Goal: Task Accomplishment & Management: Use online tool/utility

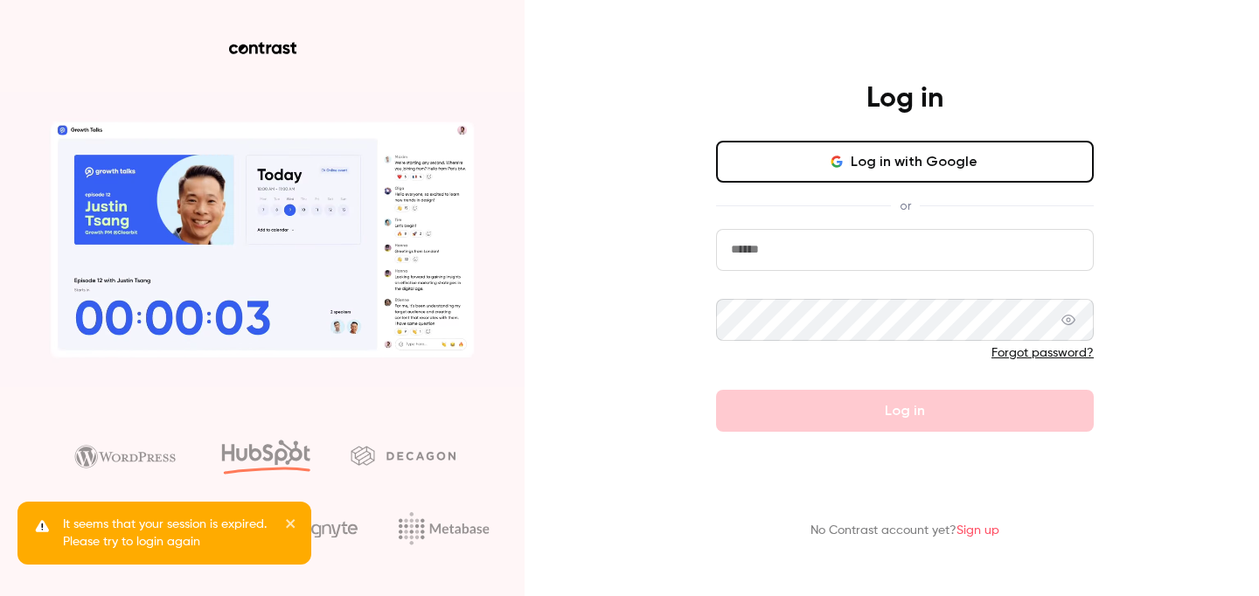
click at [817, 164] on button "Log in with Google" at bounding box center [905, 162] width 378 height 42
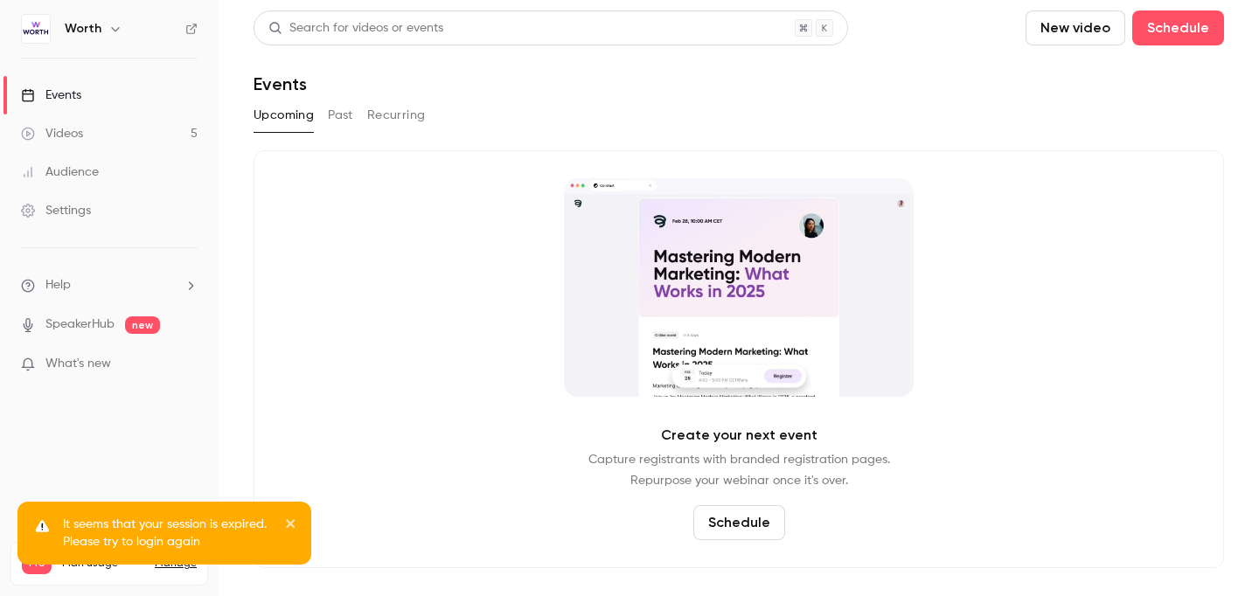
click at [79, 94] on div "Events" at bounding box center [51, 95] width 60 height 17
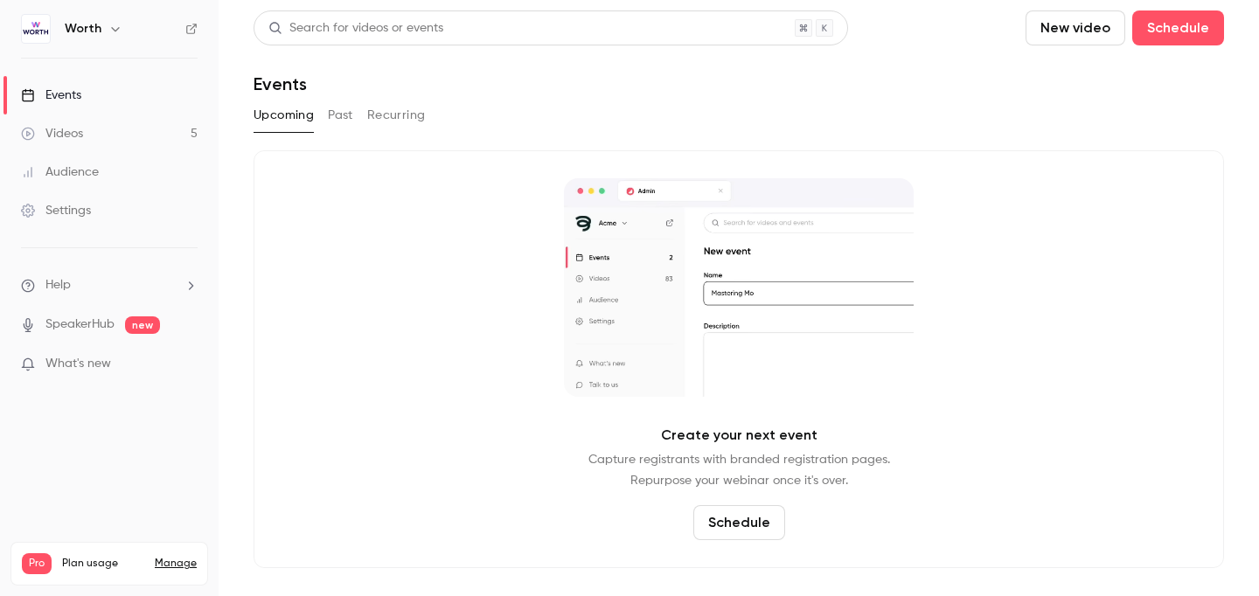
click at [350, 111] on button "Past" at bounding box center [340, 115] width 25 height 28
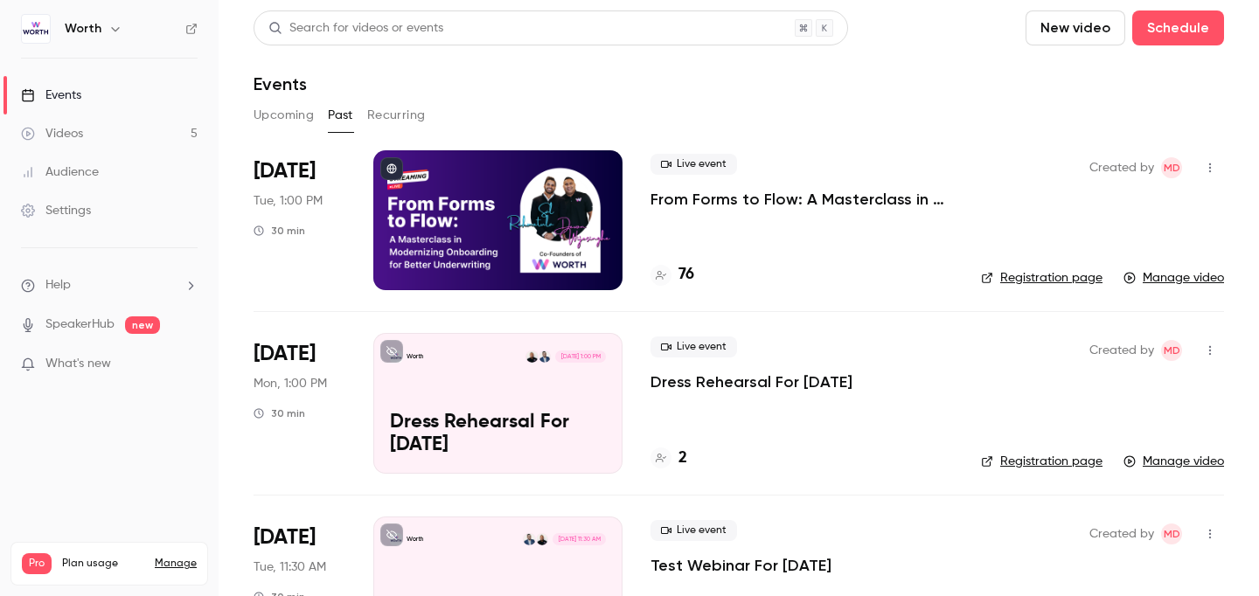
click at [687, 268] on h4 "76" at bounding box center [687, 275] width 16 height 24
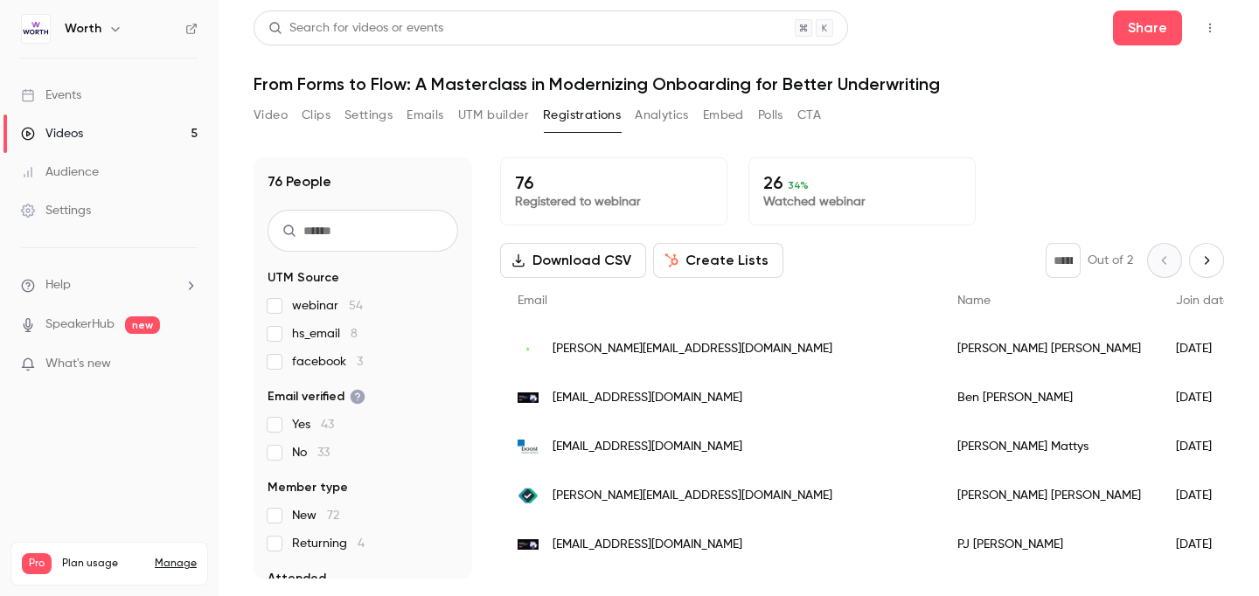
click at [402, 221] on input "text" at bounding box center [363, 231] width 191 height 42
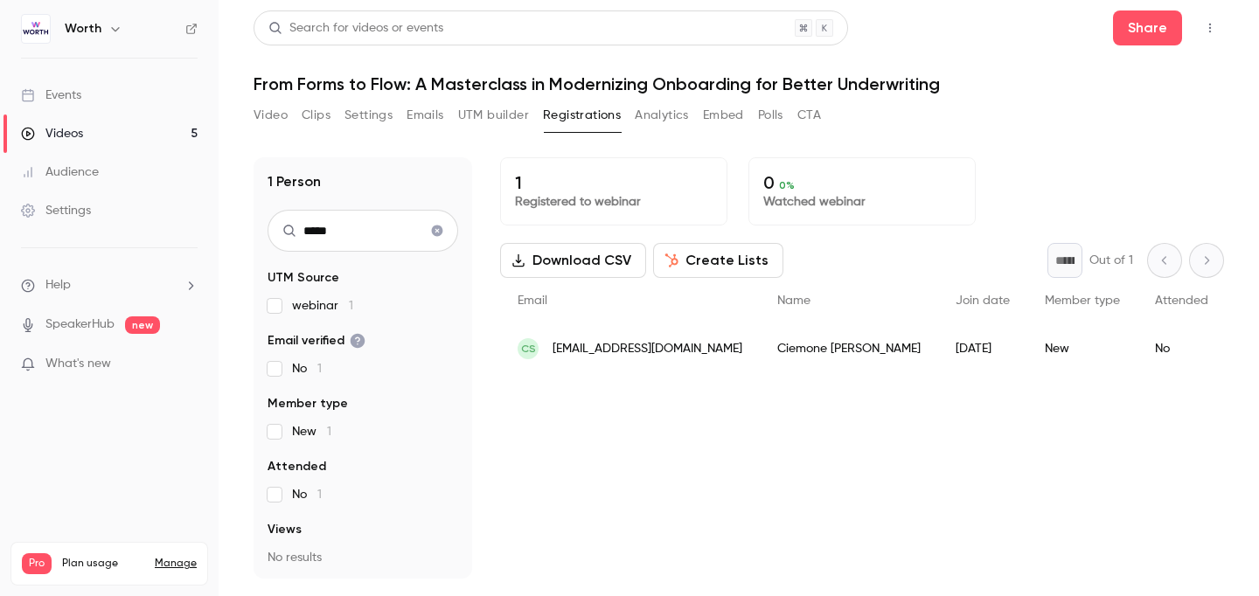
type input "*****"
click at [1146, 346] on div "No" at bounding box center [1182, 348] width 88 height 49
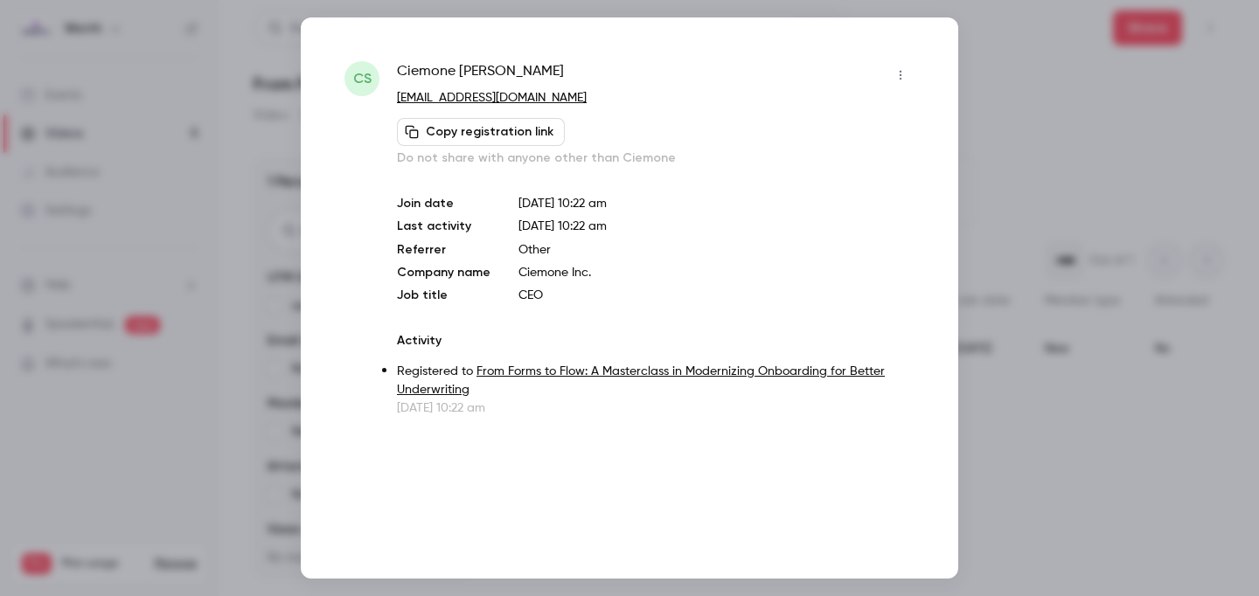
click at [1021, 70] on div at bounding box center [629, 298] width 1259 height 596
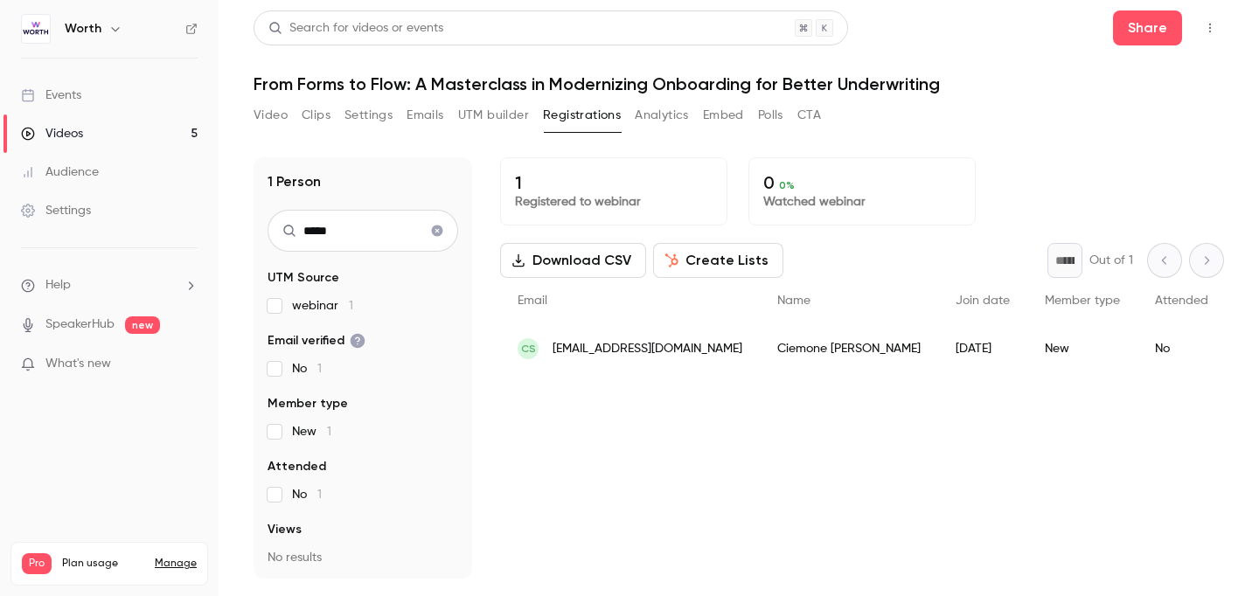
scroll to position [0, 1]
click at [277, 117] on button "Video" at bounding box center [271, 115] width 34 height 28
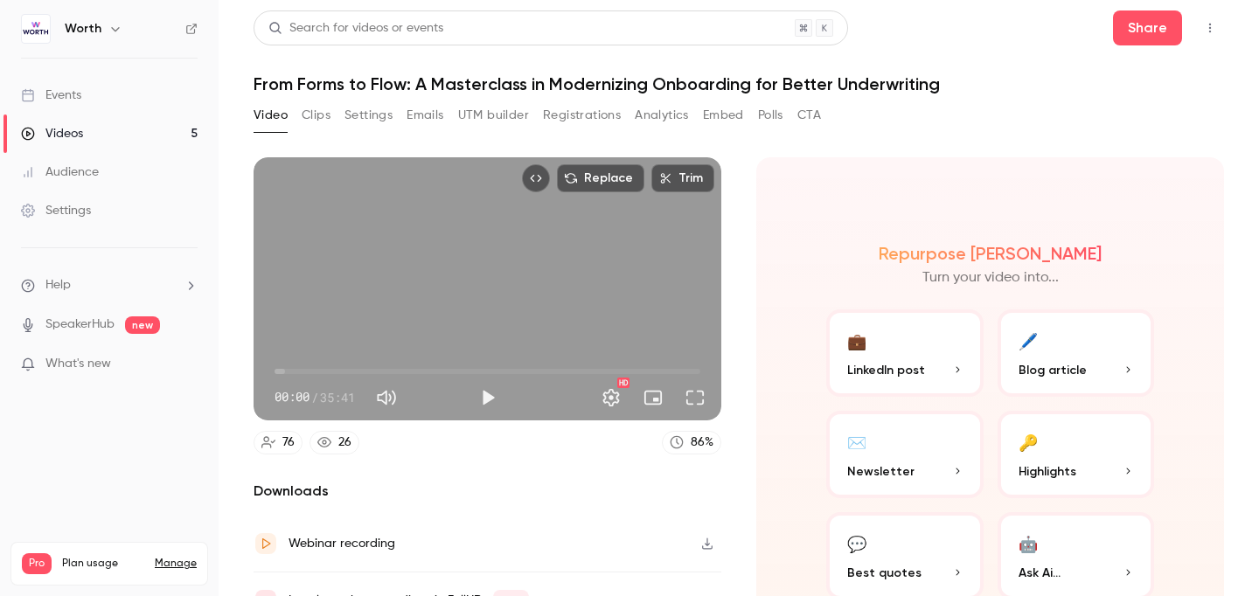
click at [124, 141] on link "Videos 5" at bounding box center [109, 134] width 219 height 38
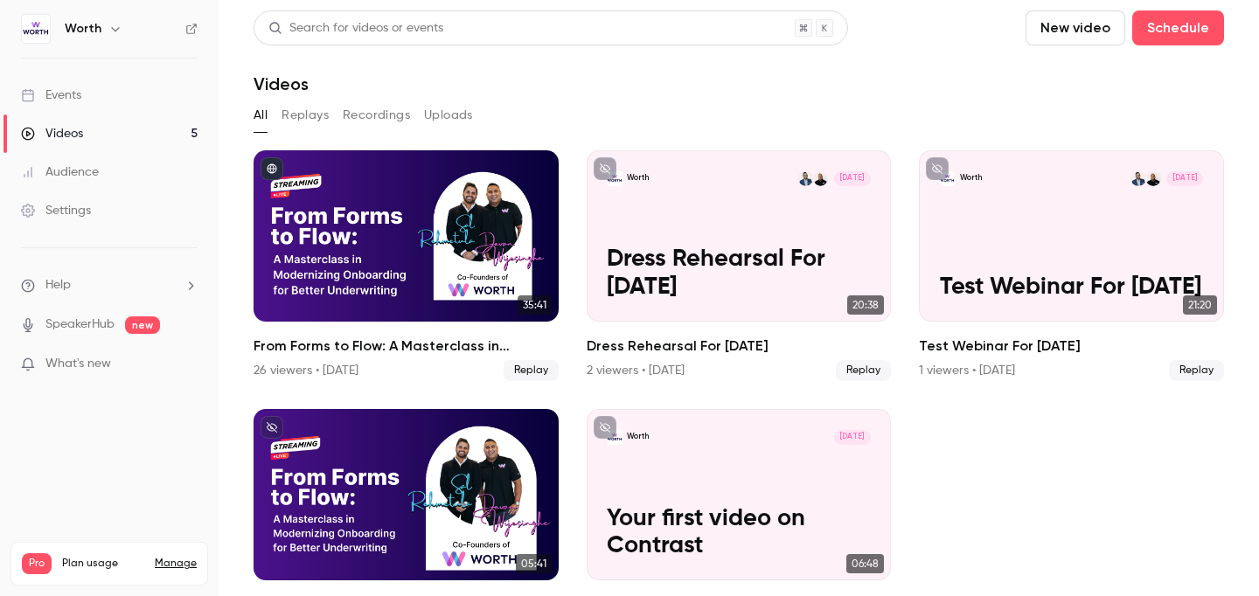
click at [122, 92] on link "Events" at bounding box center [109, 95] width 219 height 38
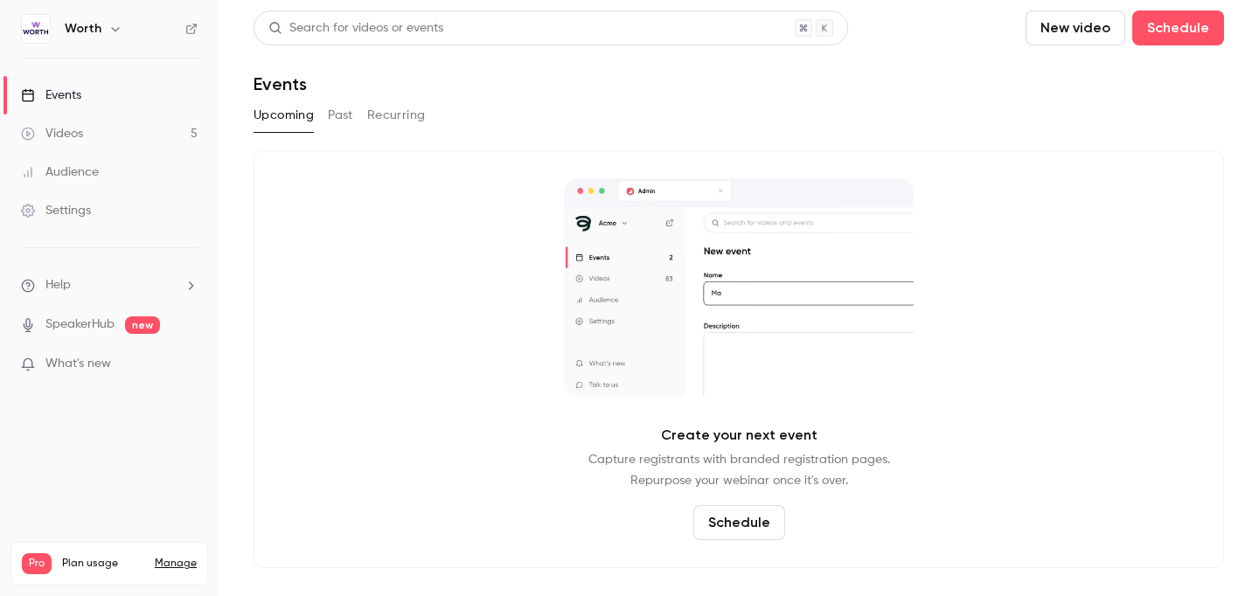
click at [352, 120] on button "Past" at bounding box center [340, 115] width 25 height 28
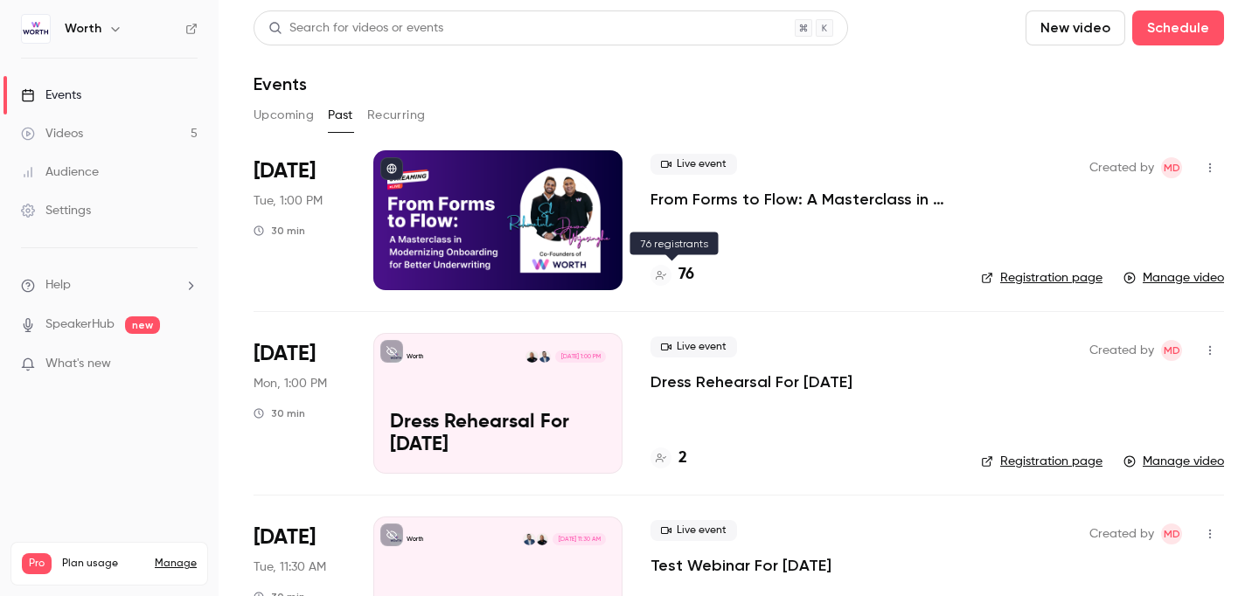
click at [688, 272] on h4 "76" at bounding box center [687, 275] width 16 height 24
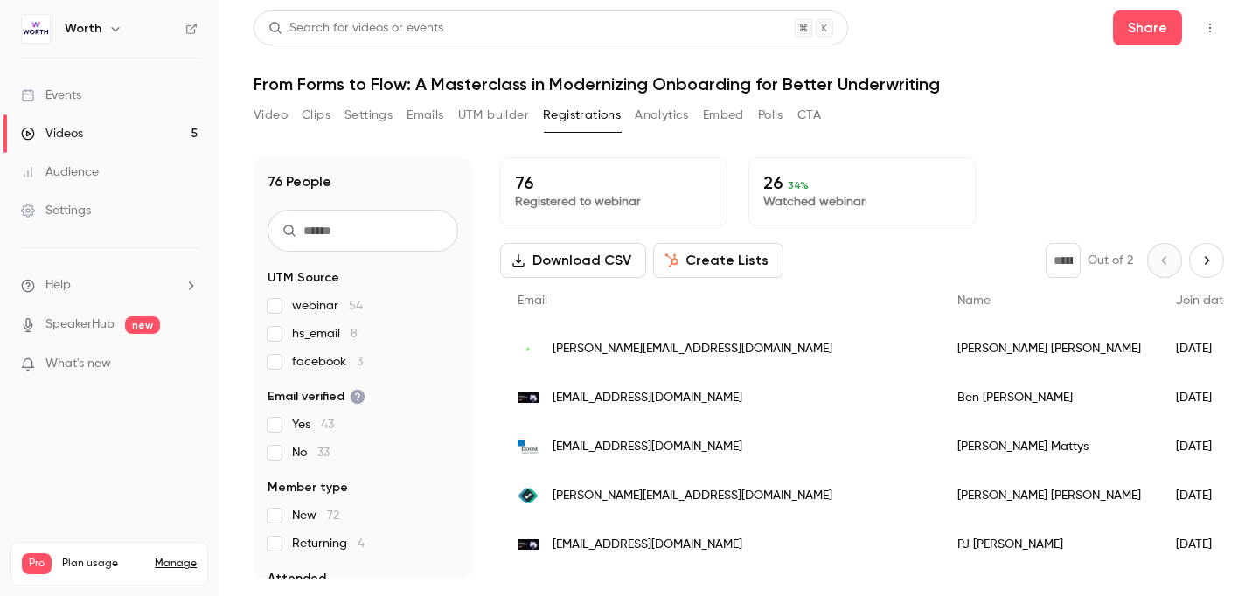
scroll to position [24, 0]
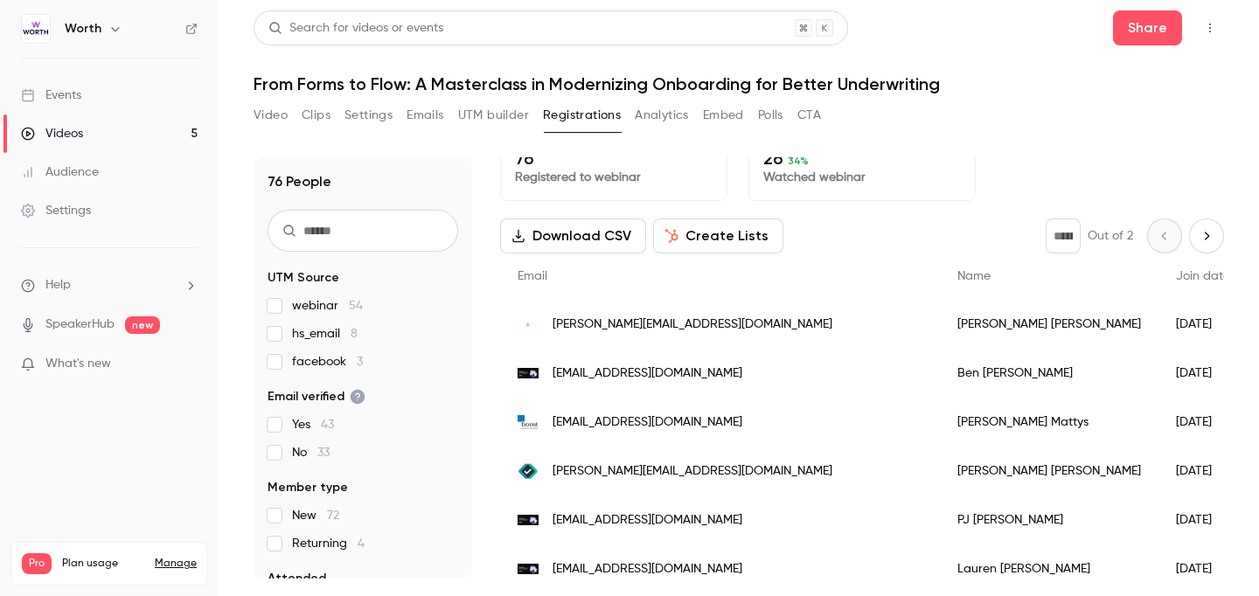
click at [1176, 281] on span "Join date" at bounding box center [1203, 276] width 54 height 12
click at [1176, 276] on span "Join date" at bounding box center [1203, 276] width 54 height 12
click at [407, 226] on input "text" at bounding box center [363, 231] width 191 height 42
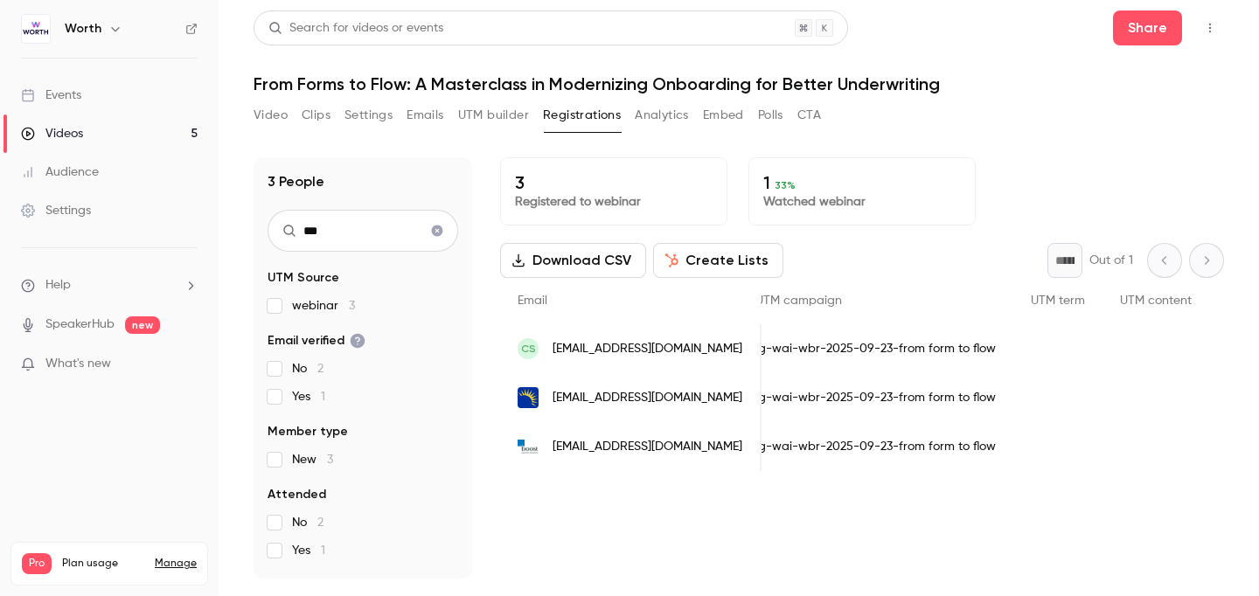
scroll to position [0, 1182]
type input "***"
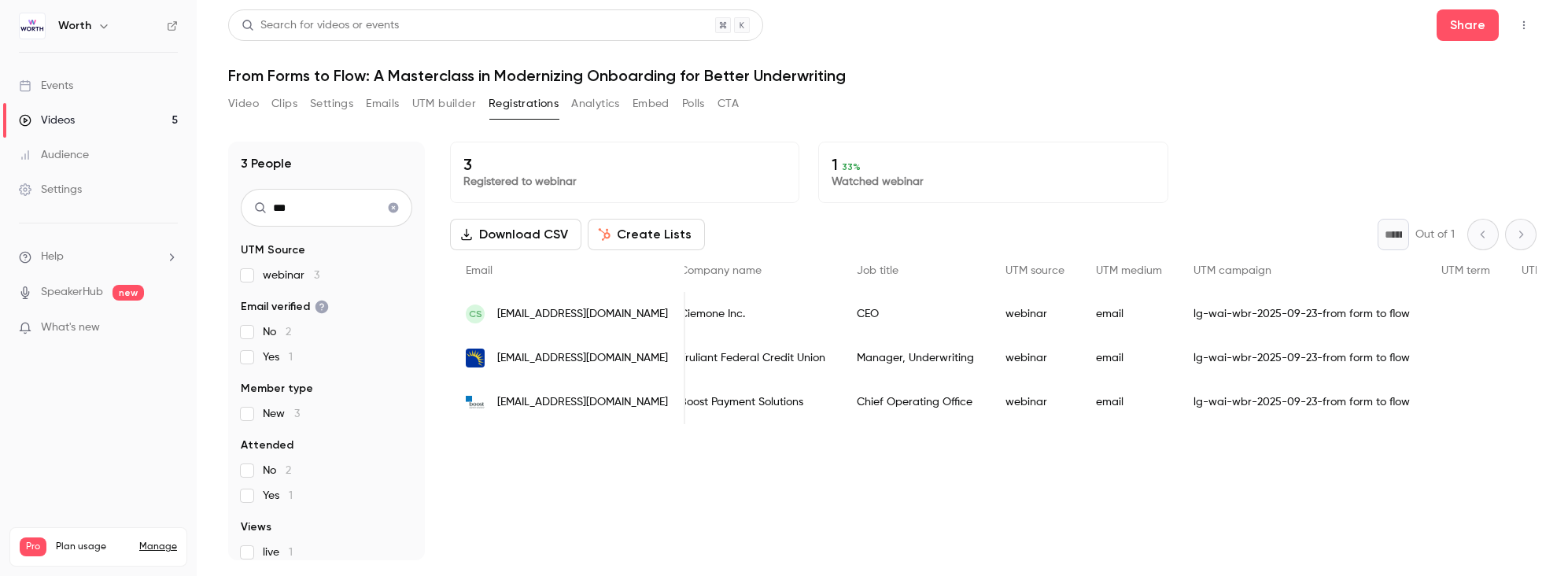
scroll to position [0, 534]
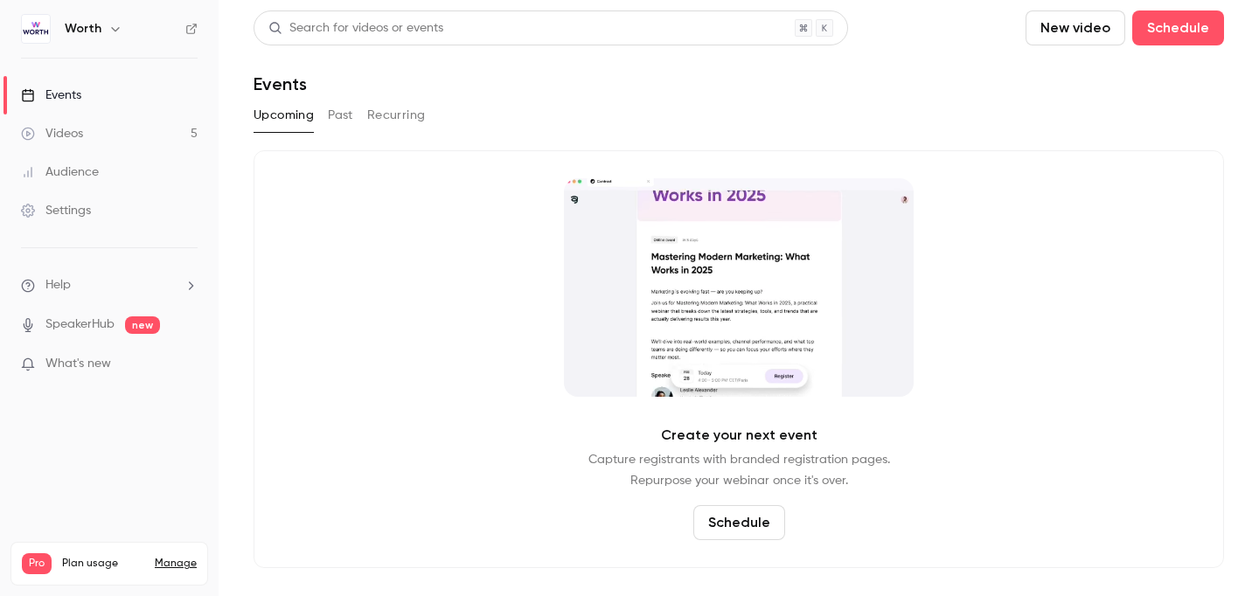
click at [338, 115] on button "Past" at bounding box center [340, 115] width 25 height 28
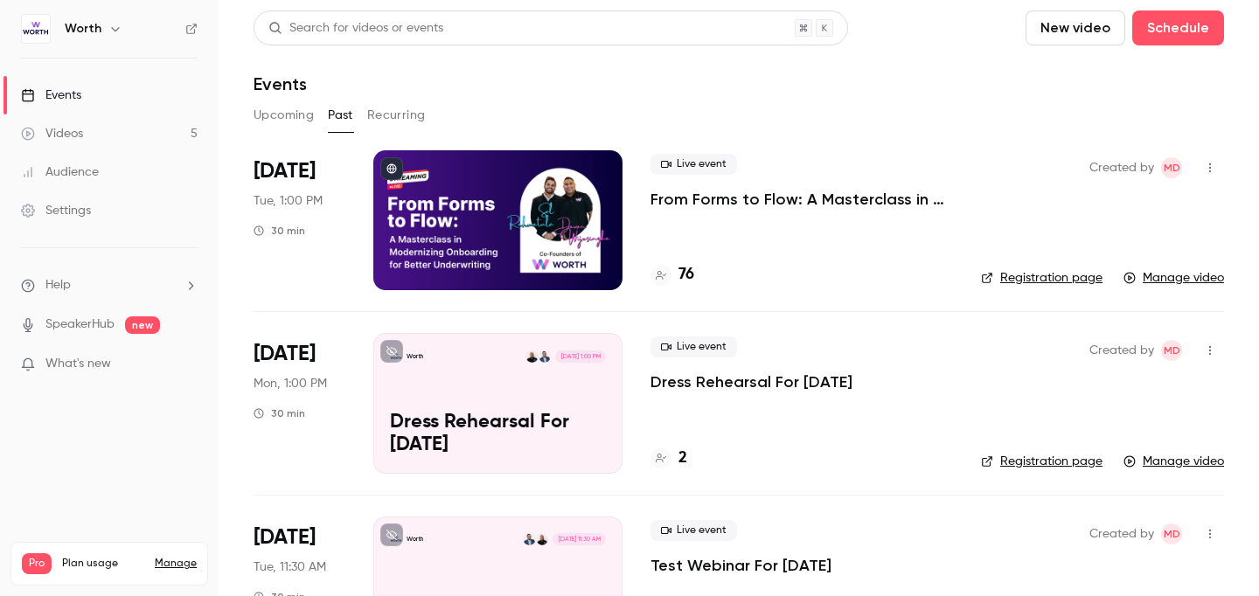
click at [468, 196] on div at bounding box center [497, 220] width 249 height 140
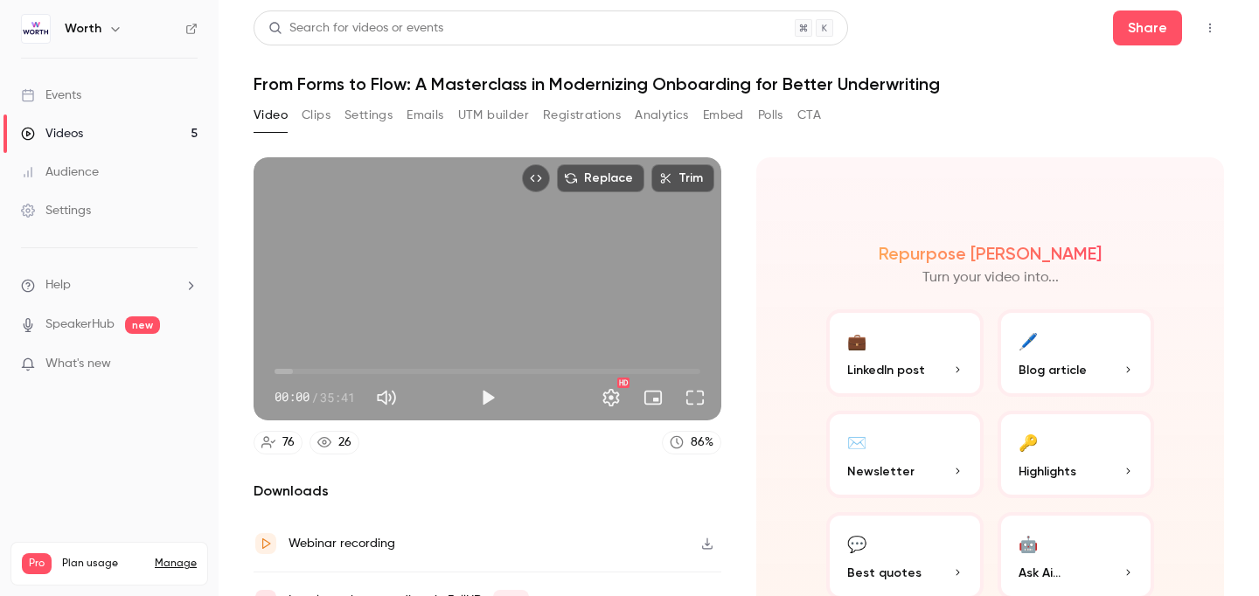
click at [423, 111] on button "Emails" at bounding box center [425, 115] width 37 height 28
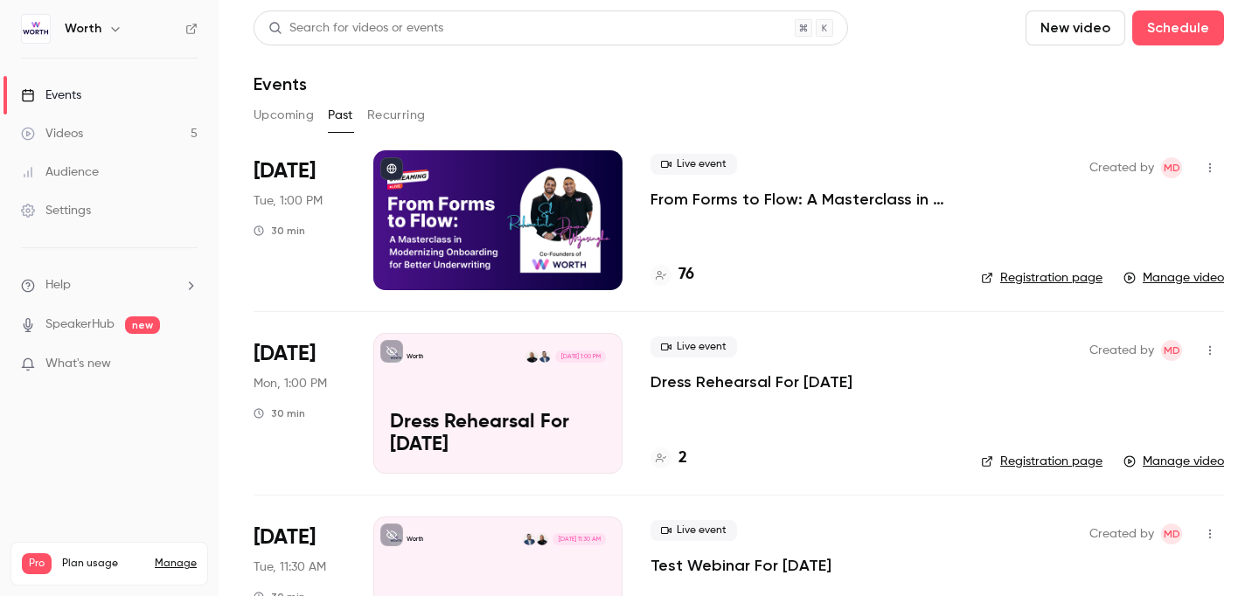
click at [680, 276] on h4 "76" at bounding box center [687, 275] width 16 height 24
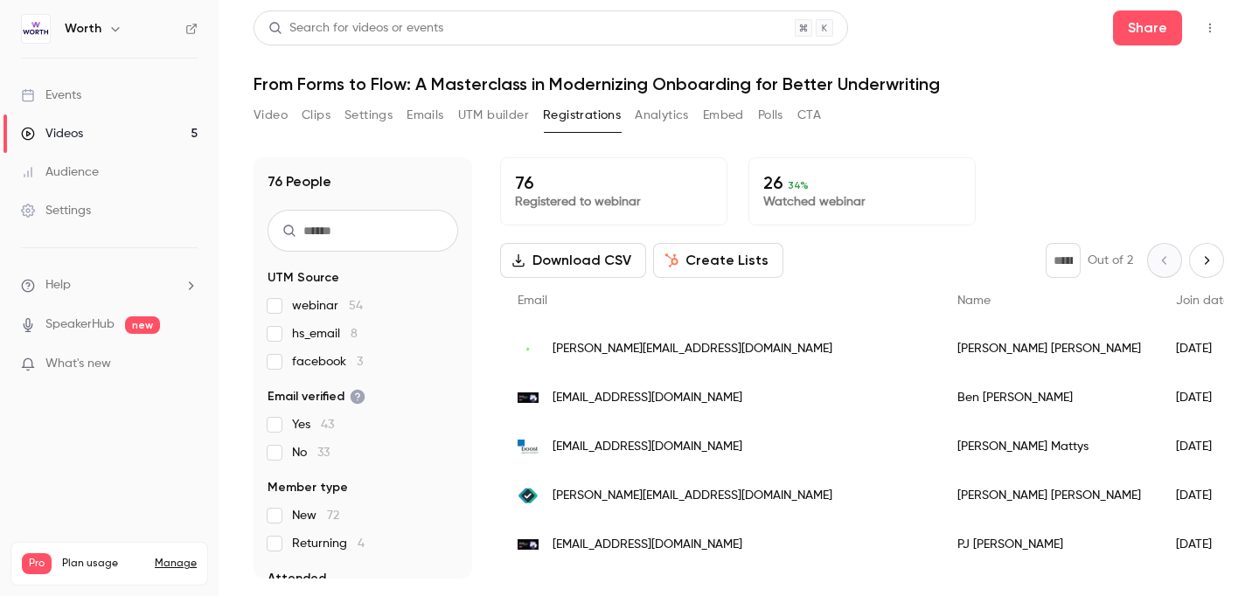
click at [414, 223] on input "text" at bounding box center [363, 231] width 191 height 42
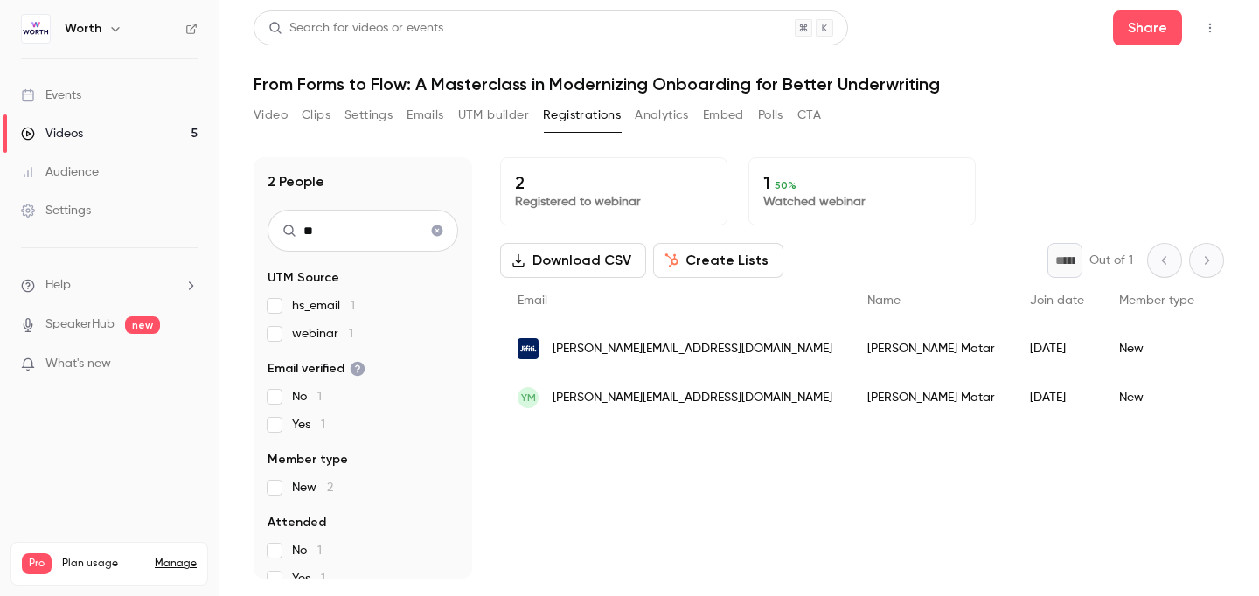
type input "*"
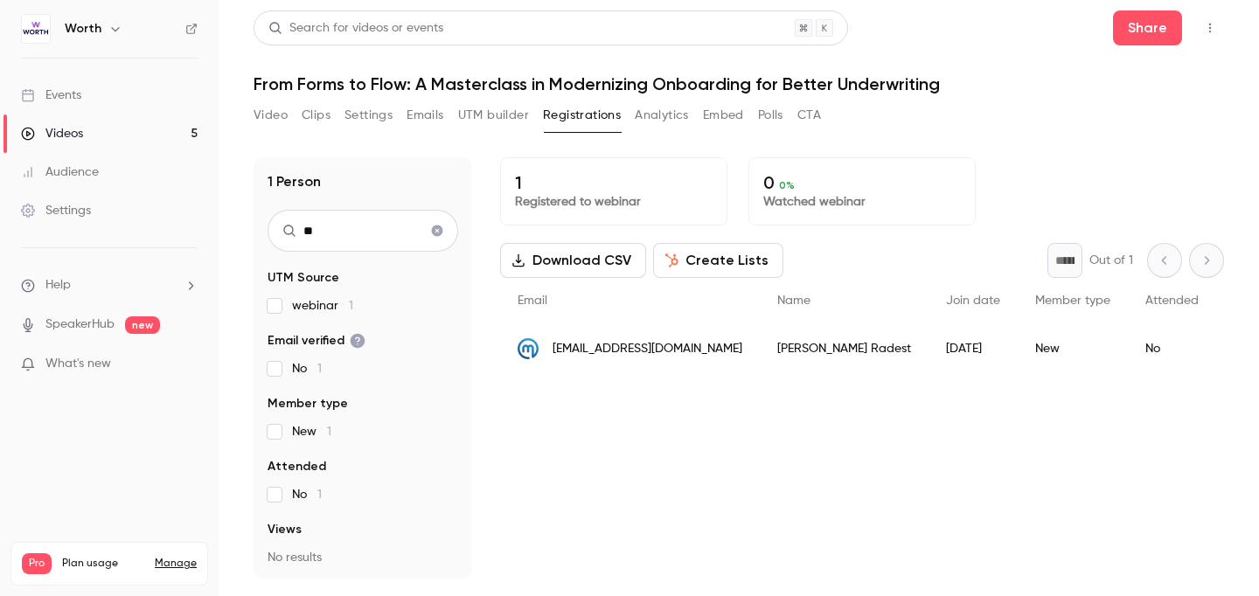
type input "*"
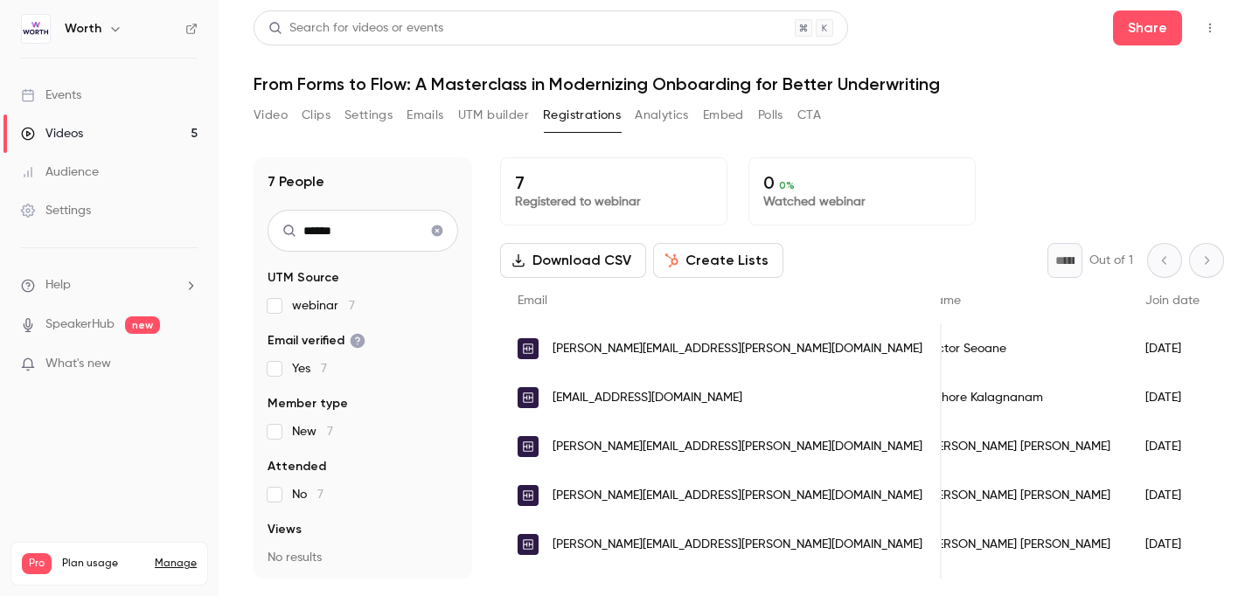
type input "******"
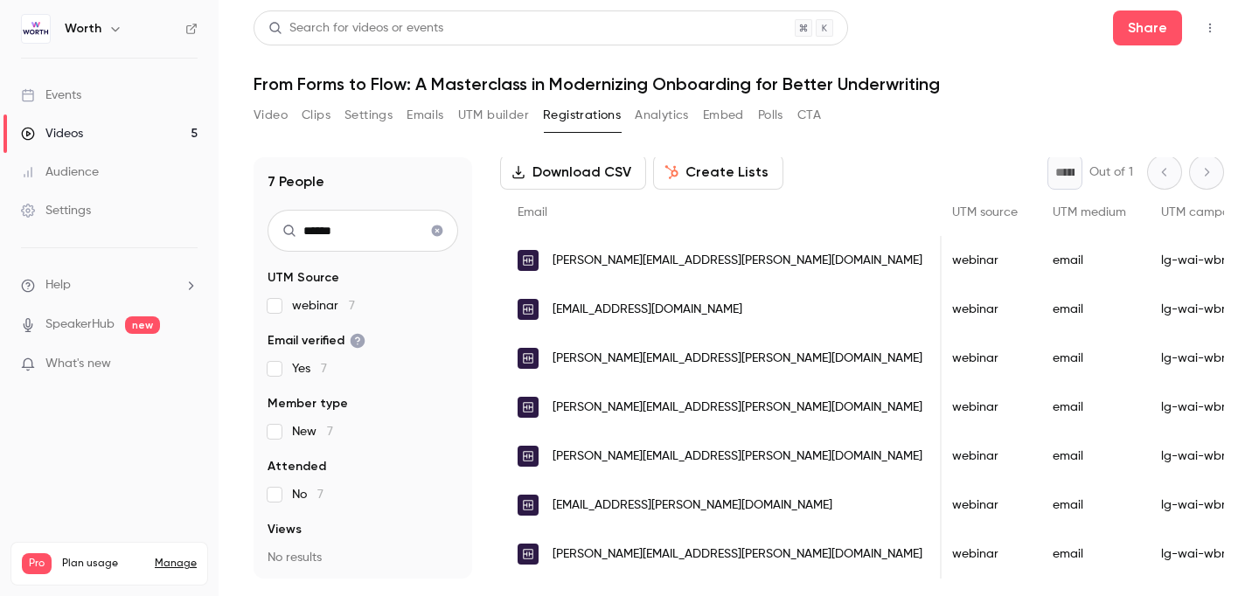
scroll to position [0, 1348]
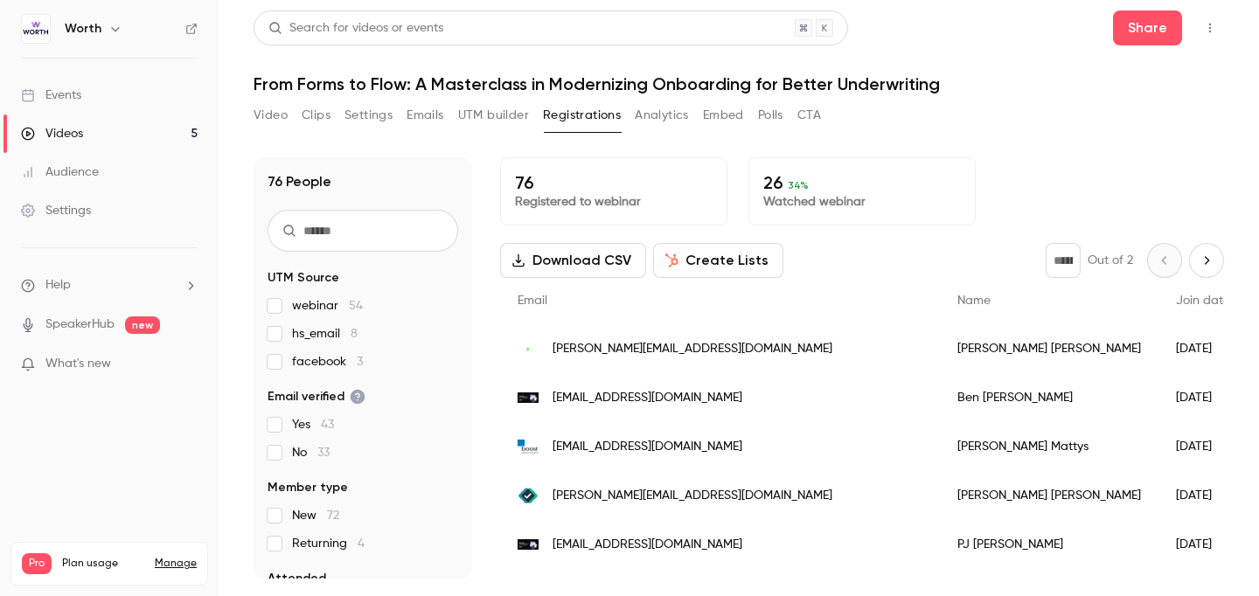
click at [352, 240] on input "text" at bounding box center [363, 231] width 191 height 42
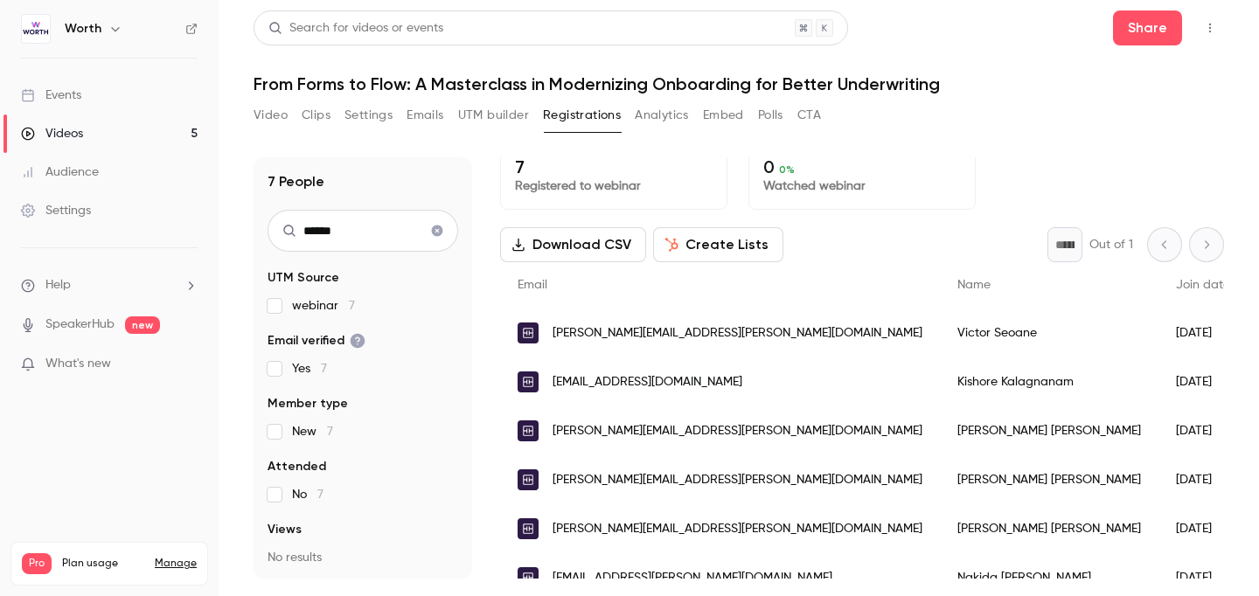
scroll to position [17, 0]
type input "*"
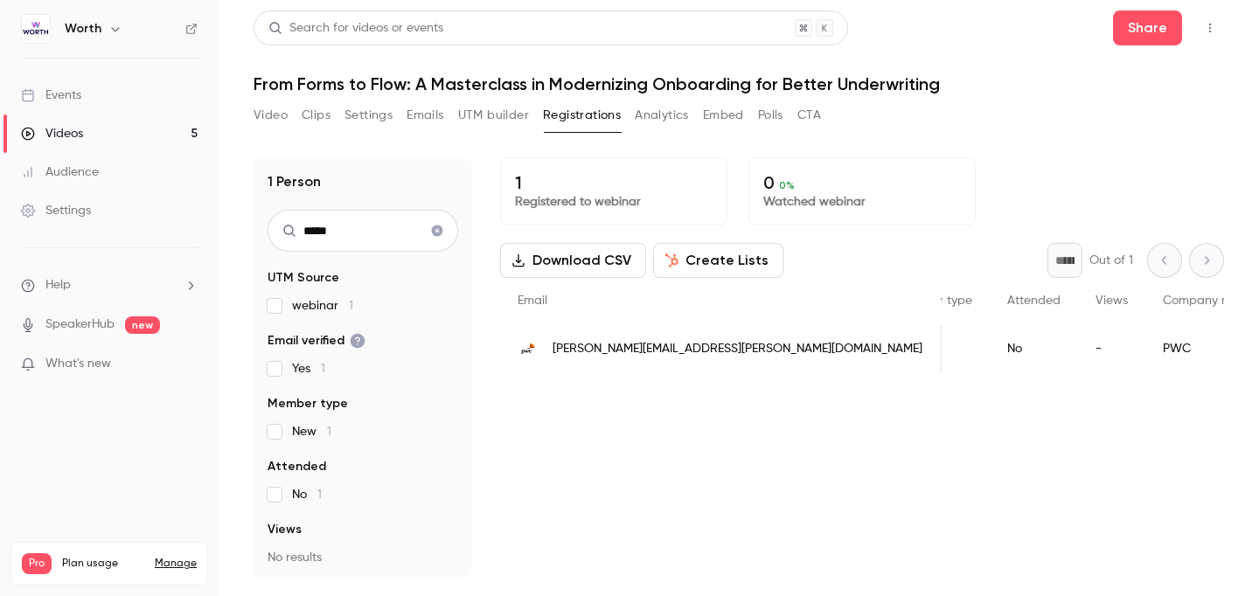
scroll to position [0, 372]
type input "*"
type input "***"
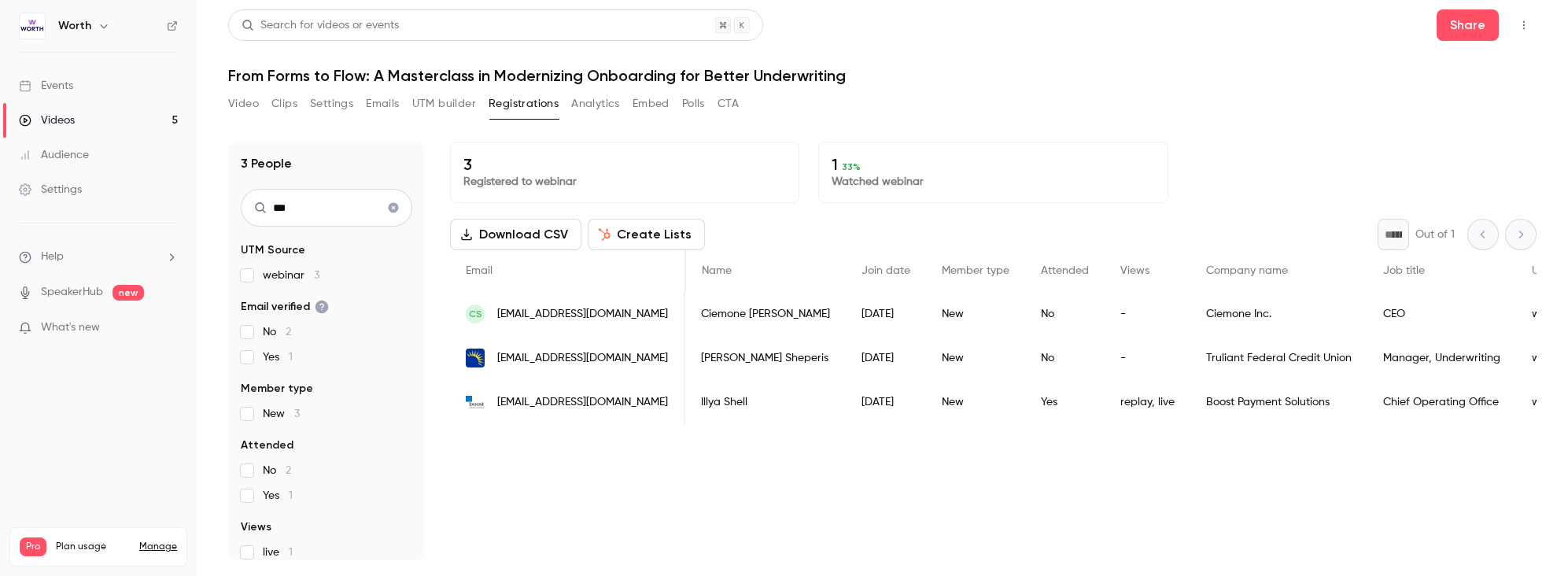
scroll to position [0, 534]
